Goal: Transaction & Acquisition: Purchase product/service

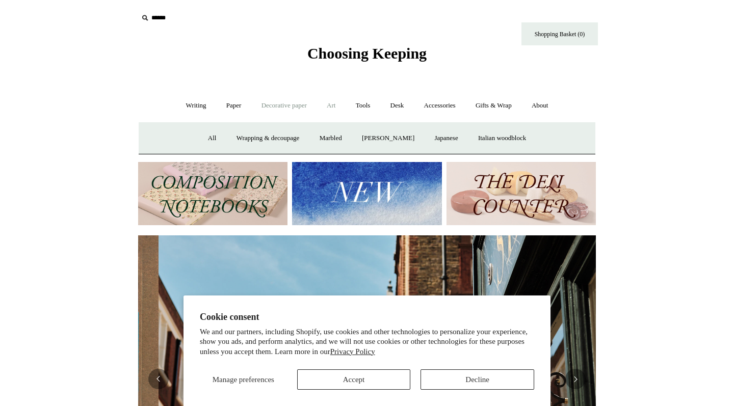
scroll to position [0, 458]
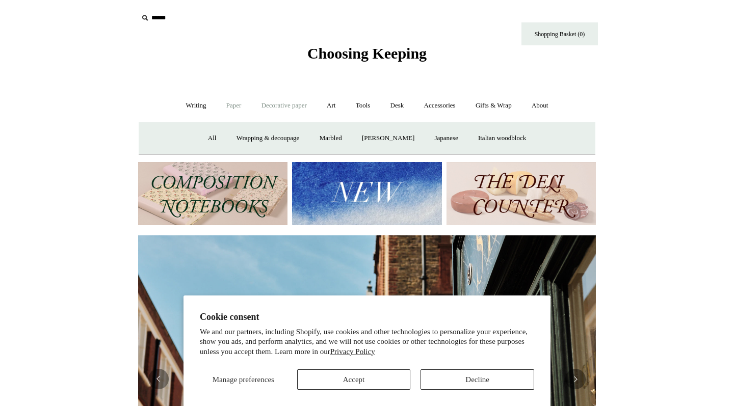
click at [228, 109] on link "Paper +" at bounding box center [234, 105] width 34 height 27
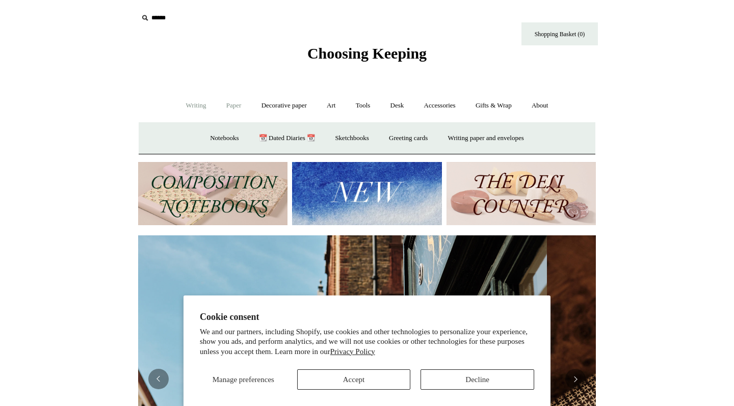
click at [199, 109] on link "Writing +" at bounding box center [196, 105] width 39 height 27
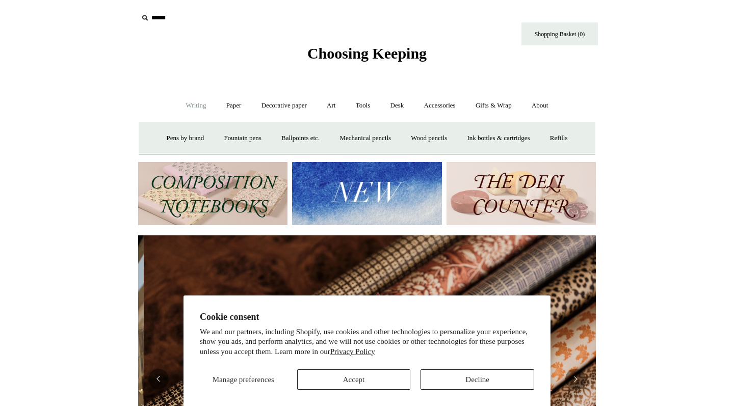
scroll to position [0, 915]
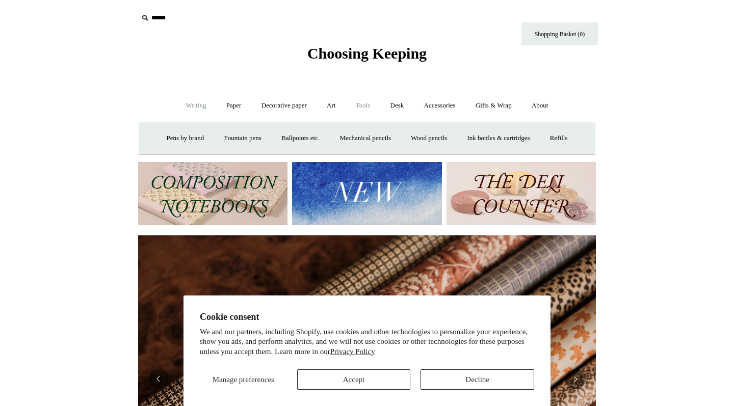
click at [364, 102] on link "Tools +" at bounding box center [362, 105] width 33 height 27
click at [399, 103] on link "Desk +" at bounding box center [397, 105] width 32 height 27
click at [446, 108] on link "Accessories +" at bounding box center [440, 105] width 50 height 27
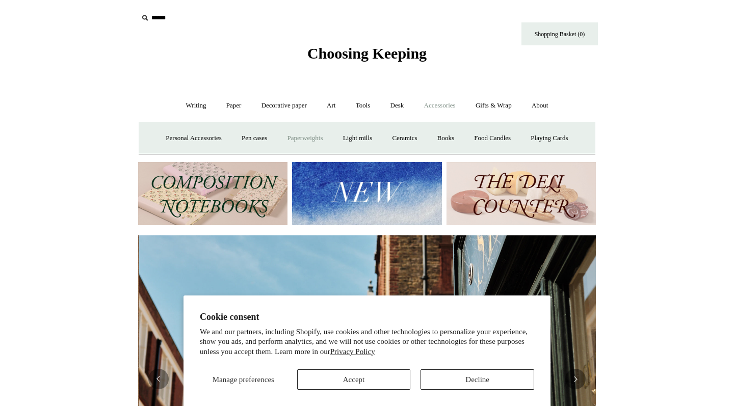
scroll to position [0, 458]
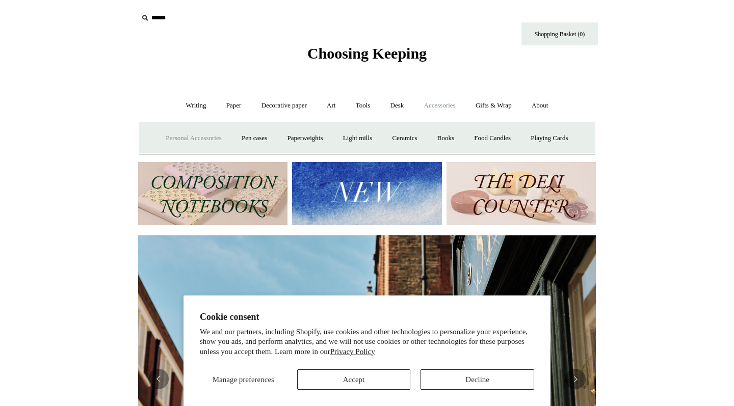
click at [210, 135] on link "Personal Accessories +" at bounding box center [193, 138] width 74 height 27
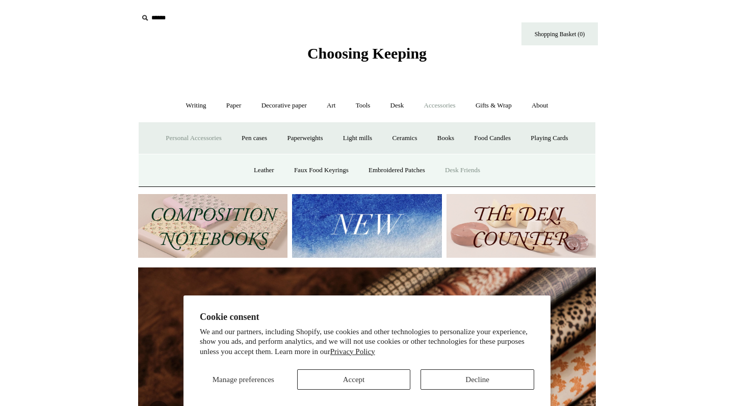
scroll to position [0, 915]
click at [421, 171] on link "Embroidered Patches" at bounding box center [396, 170] width 75 height 27
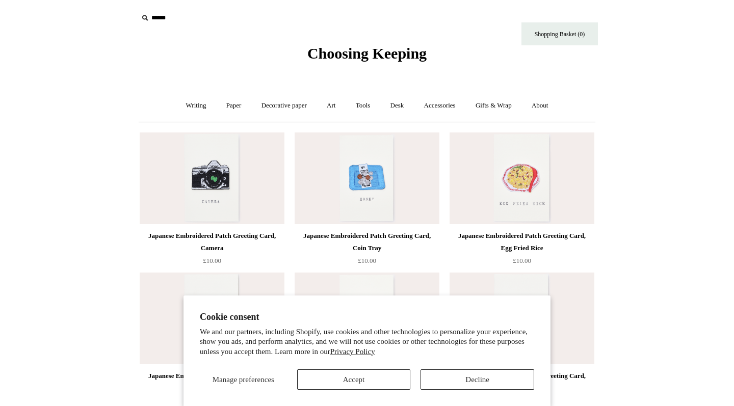
click at [398, 383] on button "Accept" at bounding box center [354, 379] width 114 height 20
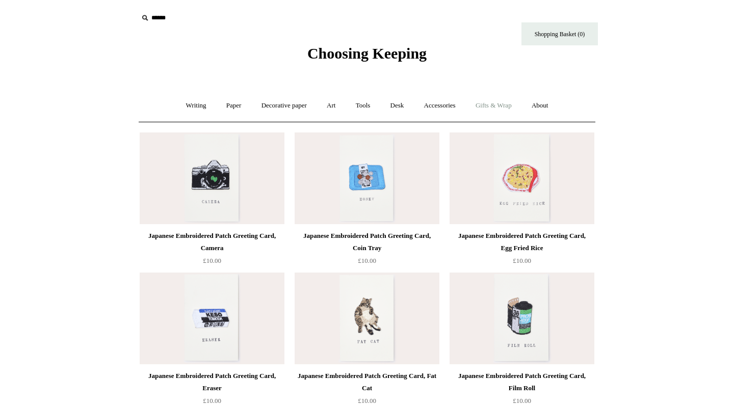
click at [506, 106] on link "Gifts & Wrap +" at bounding box center [493, 105] width 55 height 27
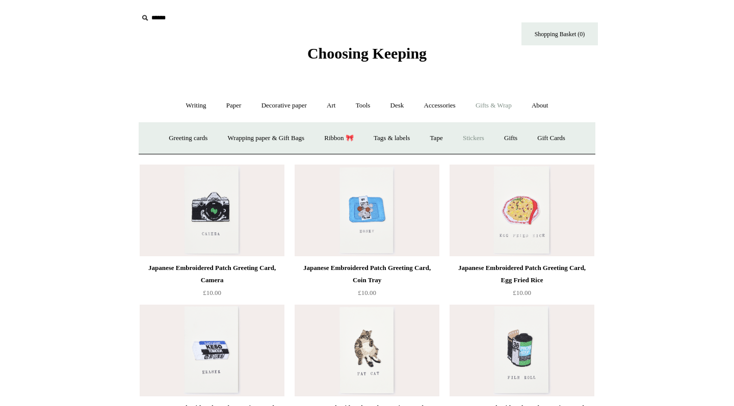
click at [472, 138] on link "Stickers" at bounding box center [473, 138] width 40 height 27
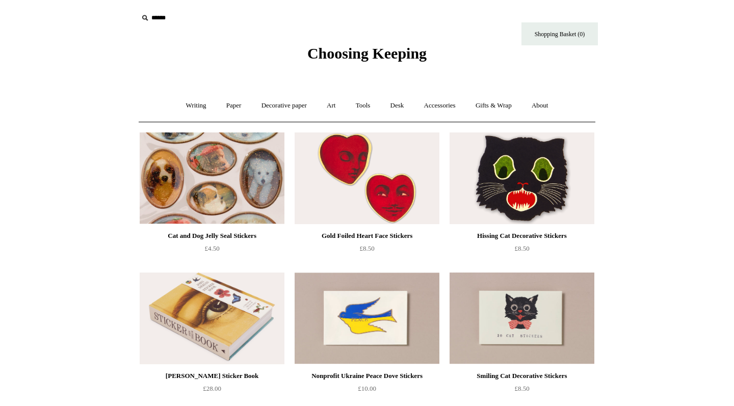
scroll to position [-1, 0]
click at [173, 172] on img at bounding box center [212, 178] width 145 height 92
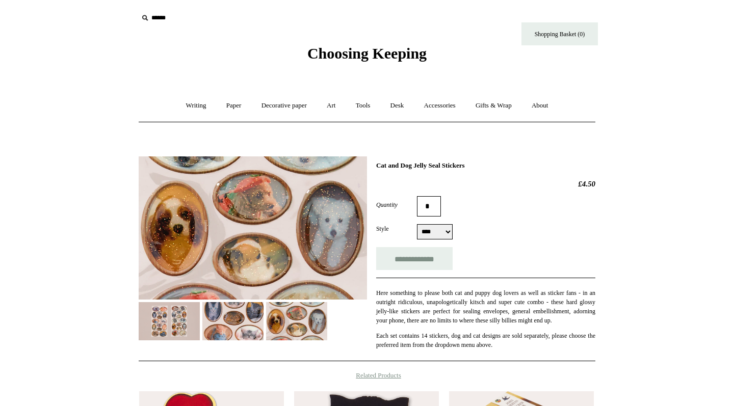
select select "****"
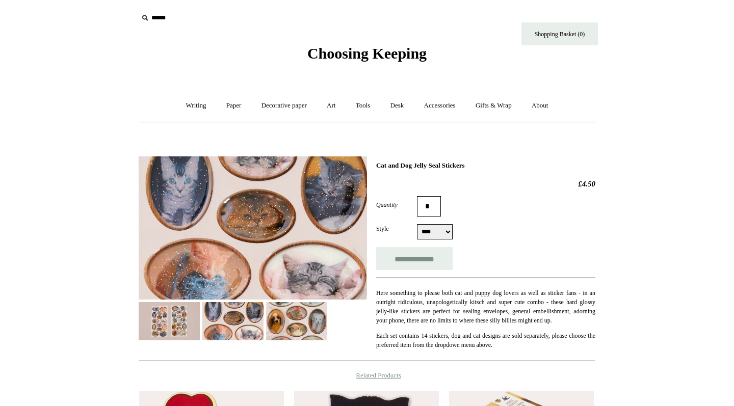
click at [244, 333] on img at bounding box center [232, 321] width 61 height 38
click at [314, 315] on img at bounding box center [296, 321] width 61 height 38
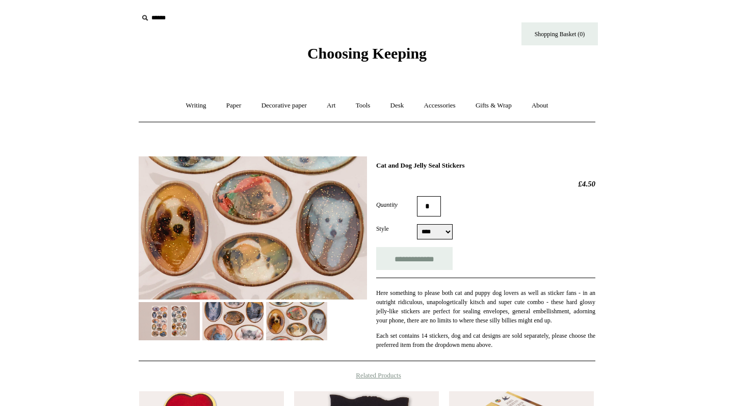
click at [166, 324] on img at bounding box center [169, 321] width 61 height 38
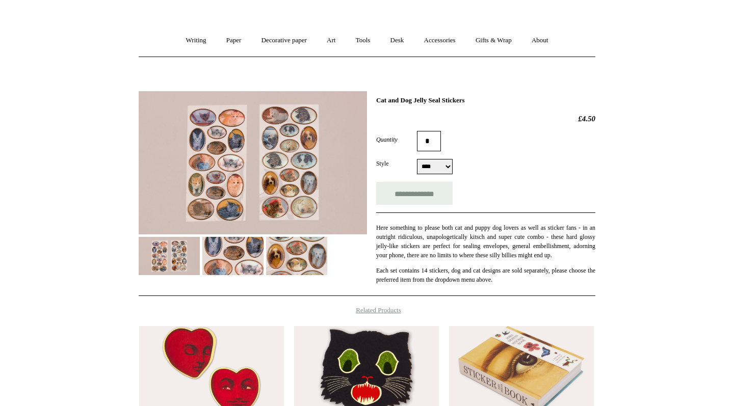
scroll to position [66, 0]
click at [416, 189] on input "**********" at bounding box center [414, 192] width 76 height 23
type input "**********"
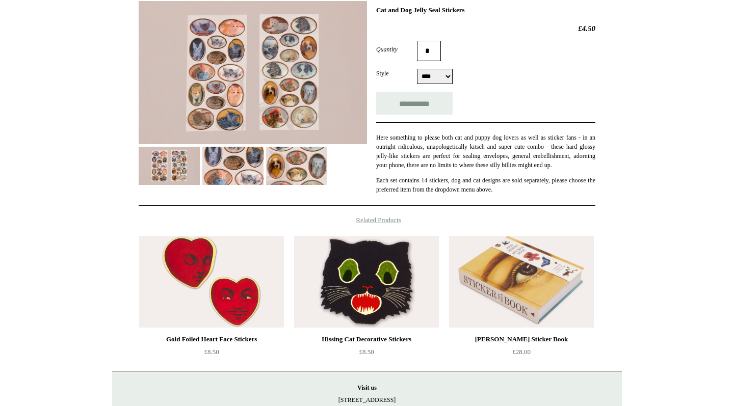
scroll to position [166, 0]
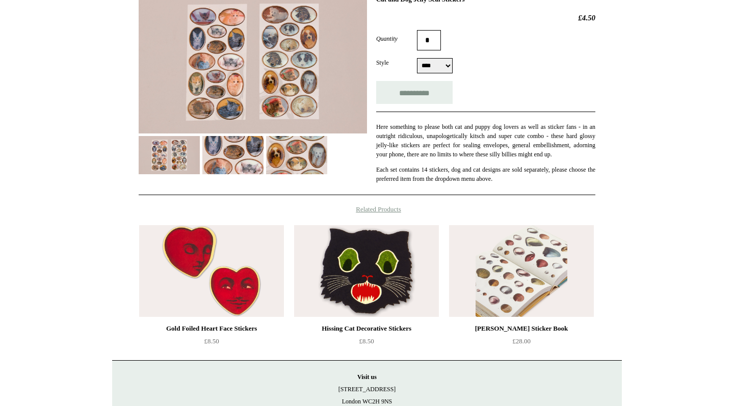
click at [488, 259] on img at bounding box center [521, 271] width 145 height 92
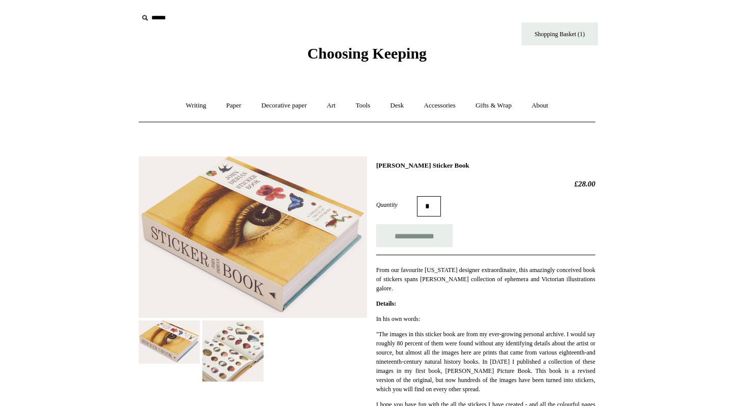
click at [226, 326] on img at bounding box center [232, 350] width 61 height 61
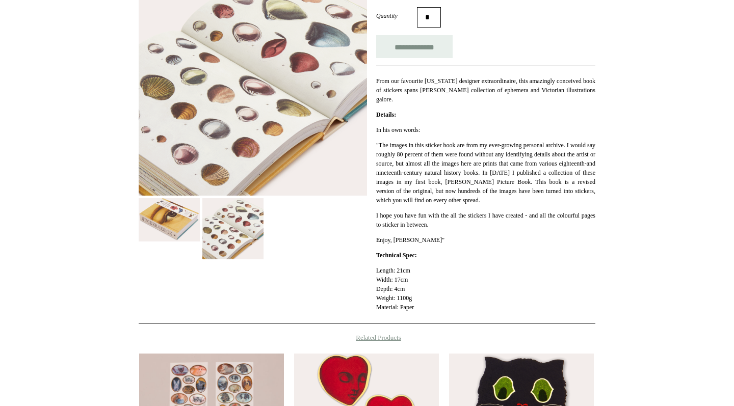
scroll to position [168, 0]
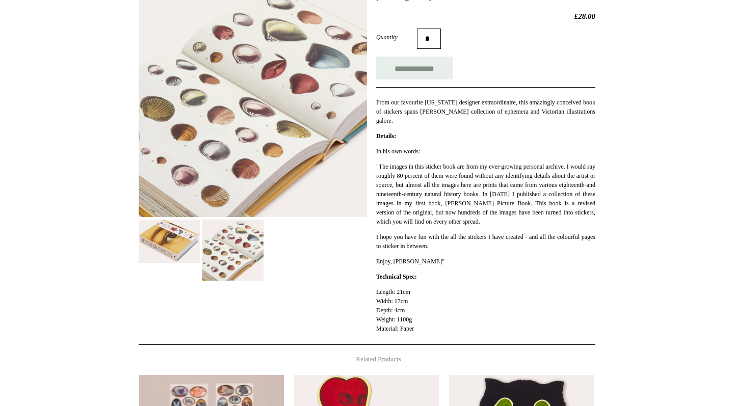
click at [179, 243] on img at bounding box center [169, 241] width 61 height 43
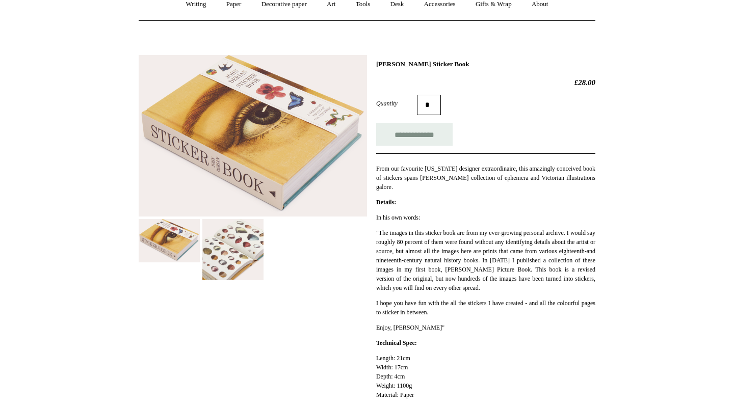
scroll to position [95, 0]
